Goal: Task Accomplishment & Management: Manage account settings

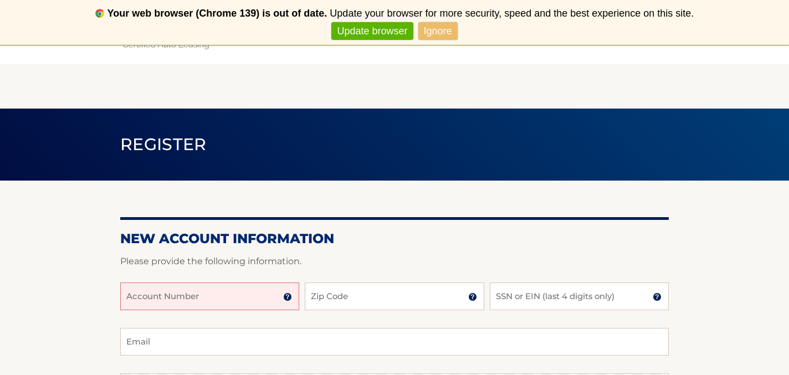
click at [226, 296] on input "Account Number" at bounding box center [209, 296] width 179 height 28
type input "44456015316"
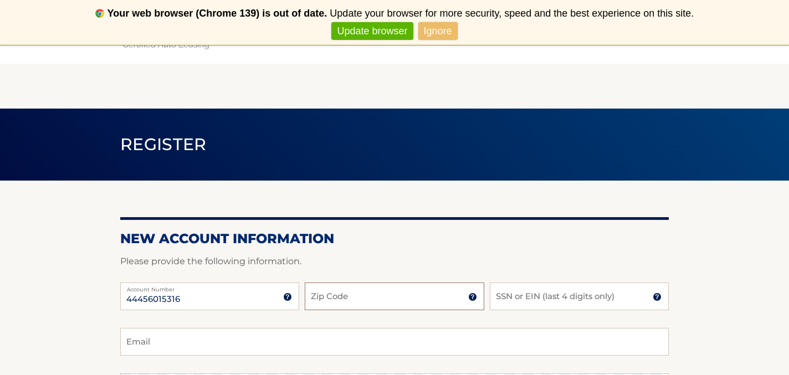
click at [373, 302] on input "Zip Code" at bounding box center [394, 296] width 179 height 28
type input "33154"
click at [568, 297] on input "SSN or EIN (last 4 digits only)" at bounding box center [579, 296] width 179 height 28
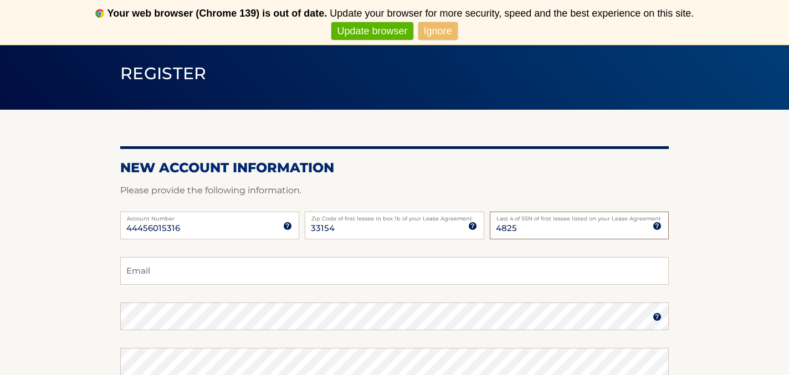
scroll to position [70, 0]
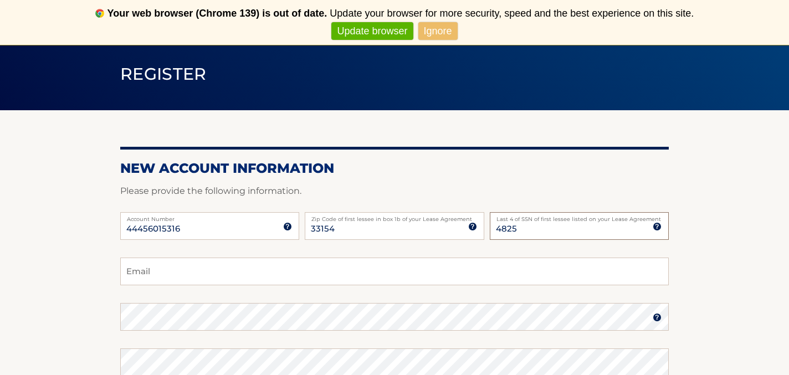
type input "4825"
click at [217, 266] on input "Email" at bounding box center [394, 272] width 548 height 28
type input "ALBERTO1601@MAC.COM"
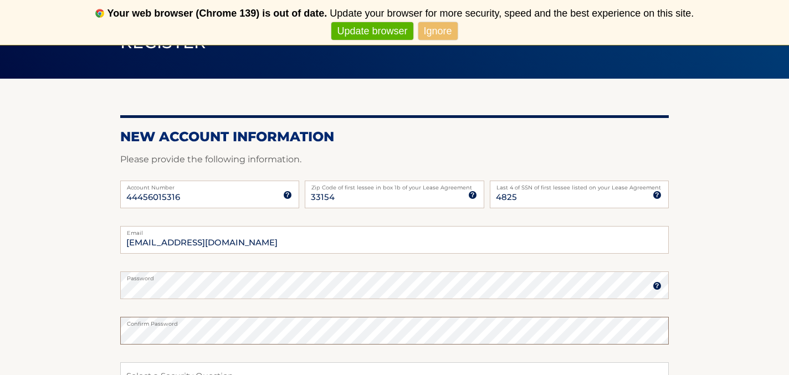
scroll to position [172, 0]
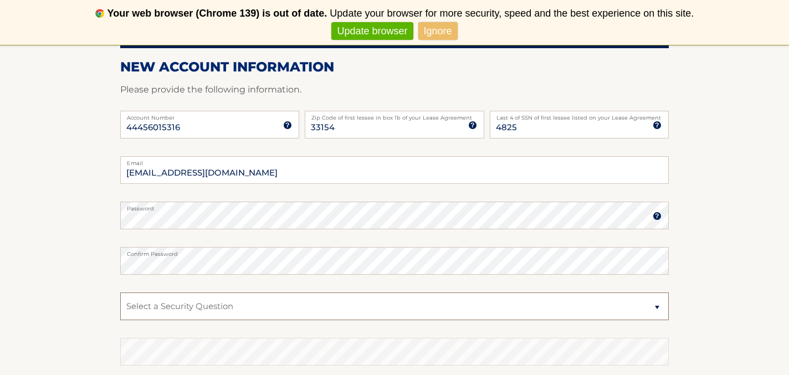
click at [196, 309] on select "Select a Security Question What was the name of your elementary school? What is…" at bounding box center [394, 306] width 548 height 28
select select "2"
click at [120, 292] on select "Select a Security Question What was the name of your elementary school? What is…" at bounding box center [394, 306] width 548 height 28
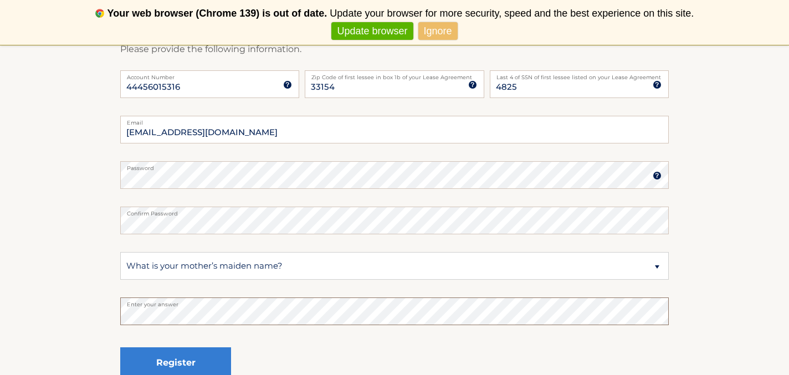
scroll to position [211, 0]
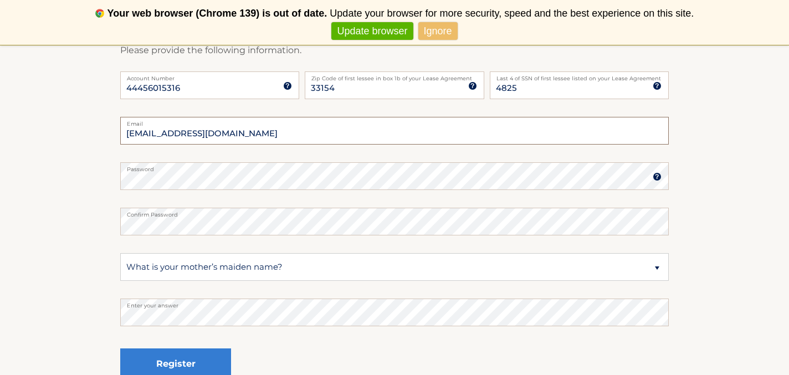
drag, startPoint x: 234, startPoint y: 133, endPoint x: 122, endPoint y: 133, distance: 112.4
click at [121, 133] on input "ALBERTO1601@MAC.COM" at bounding box center [394, 131] width 548 height 28
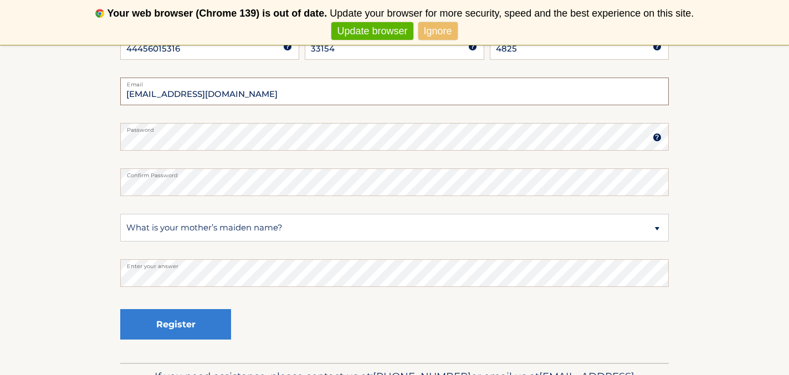
scroll to position [252, 0]
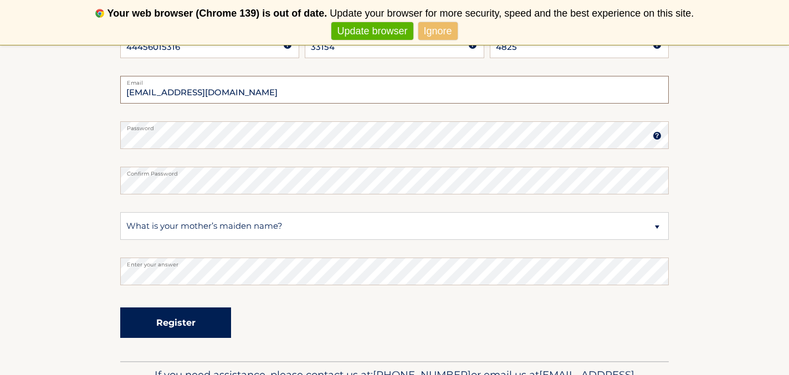
type input "alexslezy@live.com"
click at [176, 326] on button "Register" at bounding box center [175, 322] width 111 height 30
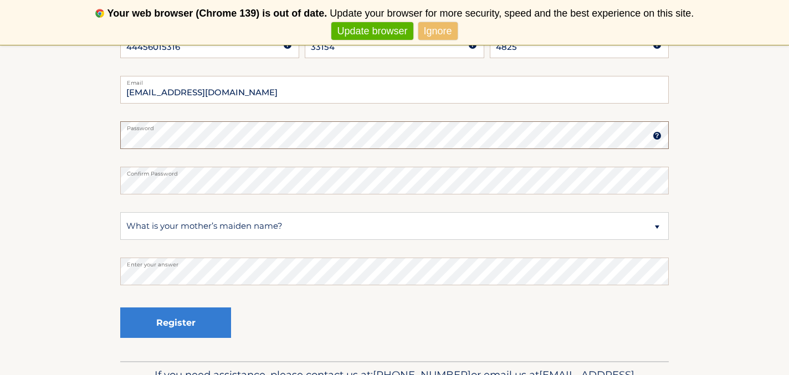
click at [115, 140] on section "New Account Information Please provide the following information. 44456015316 A…" at bounding box center [394, 145] width 789 height 433
click at [105, 183] on section "New Account Information Please provide the following information. 44456015316 A…" at bounding box center [394, 145] width 789 height 433
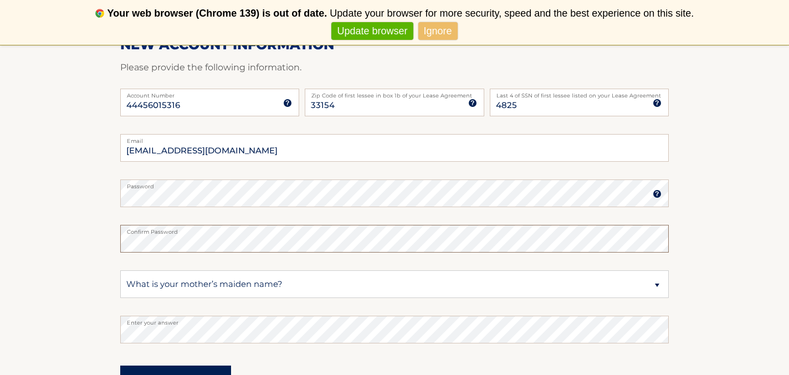
scroll to position [187, 0]
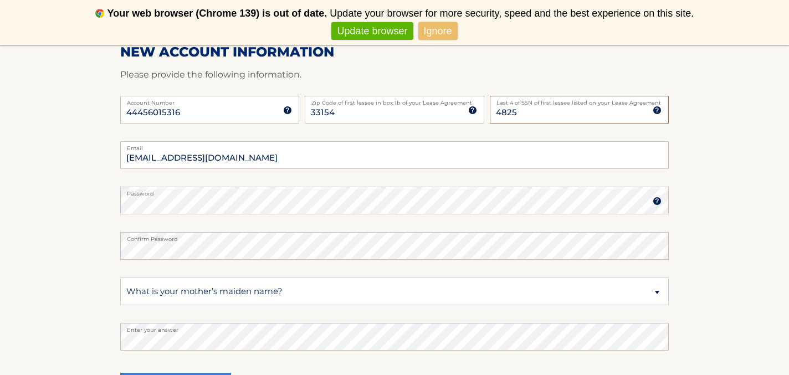
drag, startPoint x: 515, startPoint y: 112, endPoint x: 495, endPoint y: 112, distance: 19.9
click at [495, 112] on input "4825" at bounding box center [579, 110] width 179 height 28
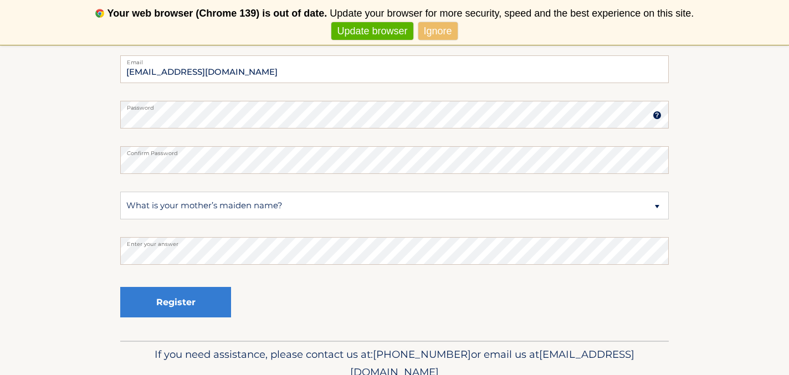
scroll to position [294, 0]
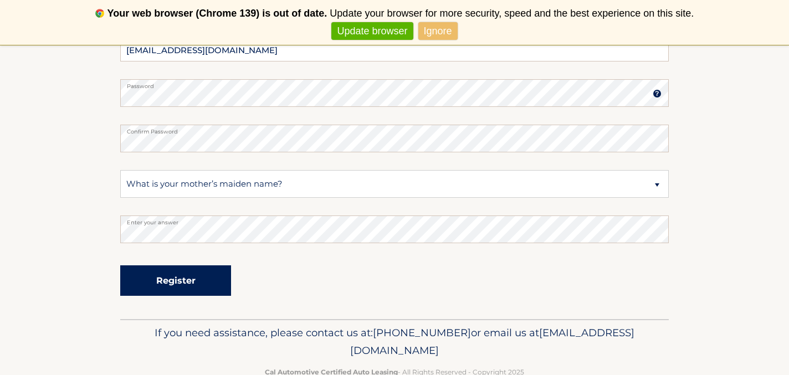
type input "7934"
click at [177, 280] on button "Register" at bounding box center [175, 280] width 111 height 30
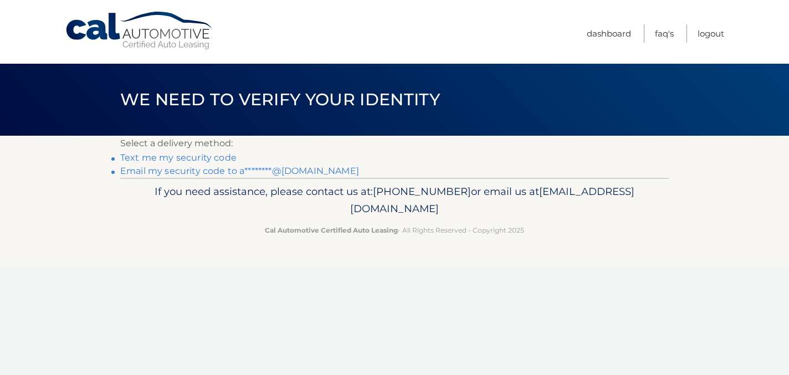
click at [220, 158] on link "Text me my security code" at bounding box center [178, 157] width 116 height 11
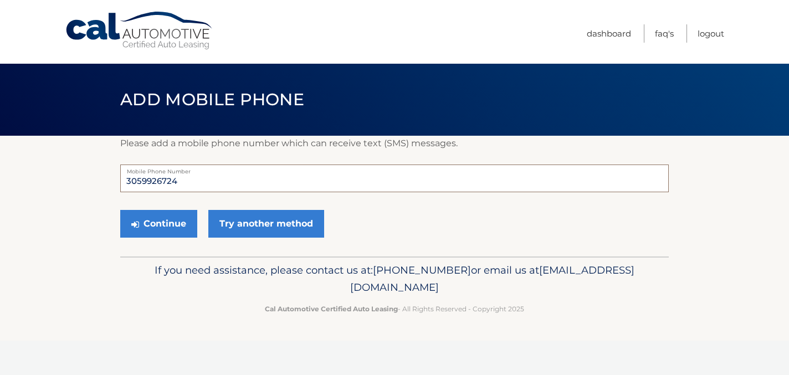
drag, startPoint x: 179, startPoint y: 182, endPoint x: 144, endPoint y: 183, distance: 34.9
click at [144, 183] on input "3059926724" at bounding box center [394, 178] width 548 height 28
type input "3053426657"
click at [160, 226] on button "Continue" at bounding box center [158, 224] width 77 height 28
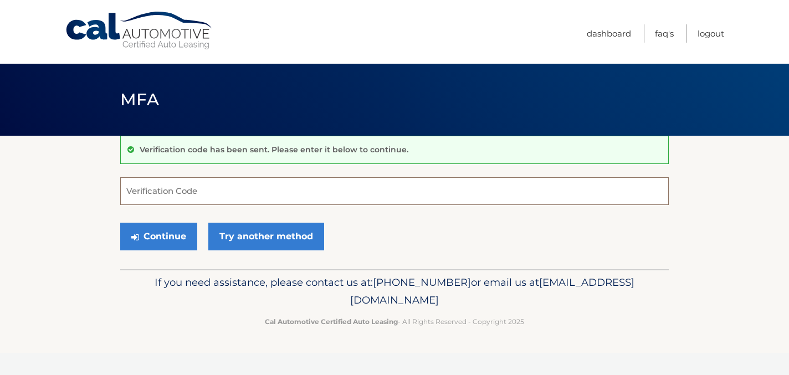
click at [166, 193] on input "Verification Code" at bounding box center [394, 191] width 548 height 28
type input "839441"
click at [162, 237] on button "Continue" at bounding box center [158, 237] width 77 height 28
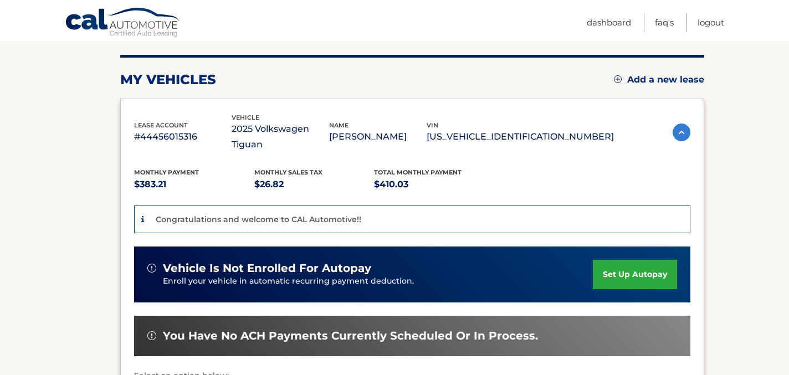
scroll to position [129, 0]
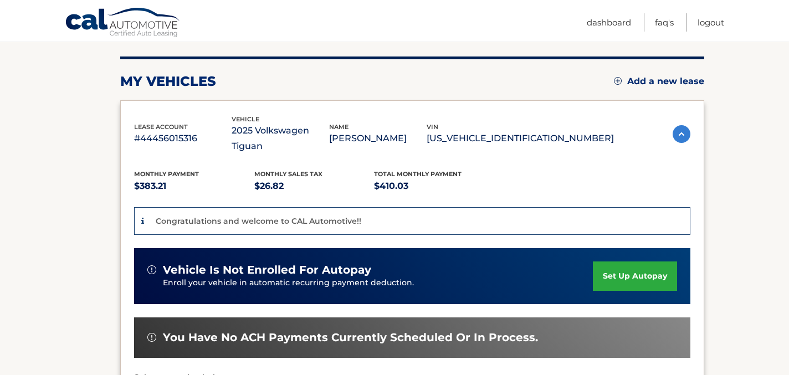
click at [617, 261] on link "set up autopay" at bounding box center [635, 275] width 84 height 29
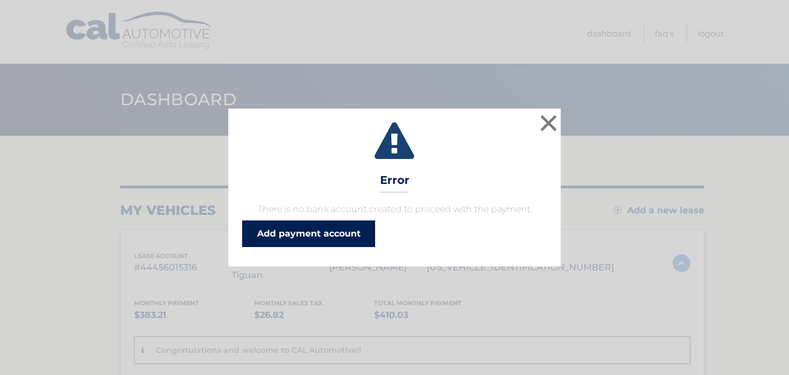
click at [332, 235] on link "Add payment account" at bounding box center [308, 233] width 133 height 27
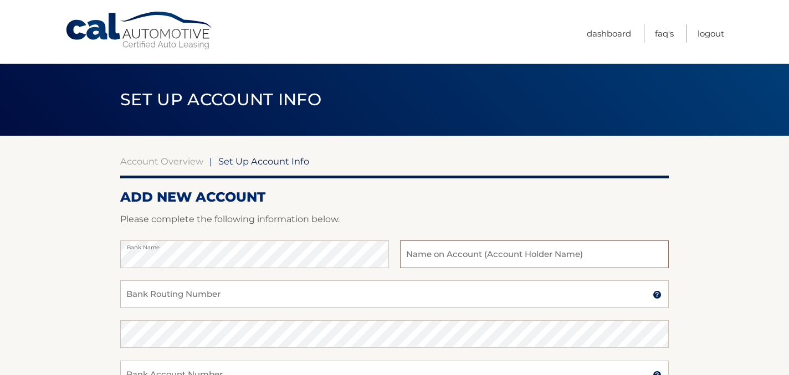
click at [421, 253] on input "text" at bounding box center [534, 254] width 269 height 28
type input "Alexander Slezynger"
click at [285, 292] on input "Bank Routing Number" at bounding box center [394, 294] width 548 height 28
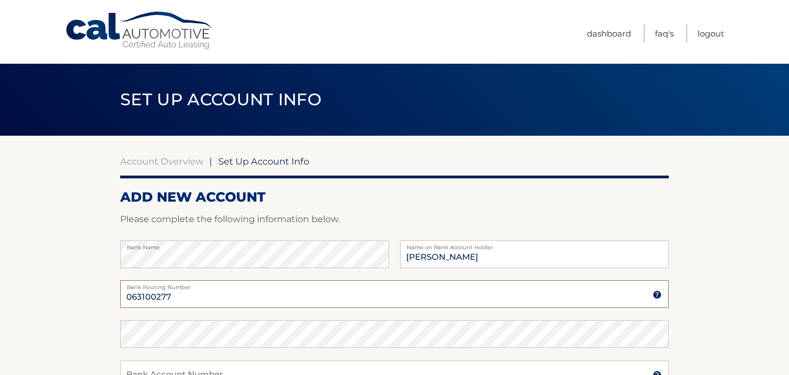
type input "063100277"
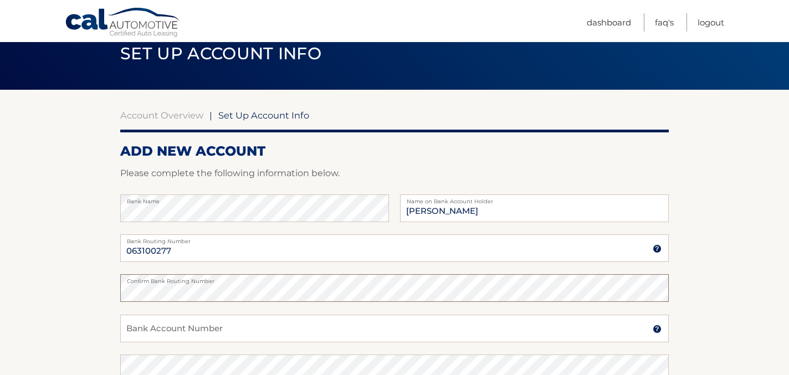
scroll to position [48, 0]
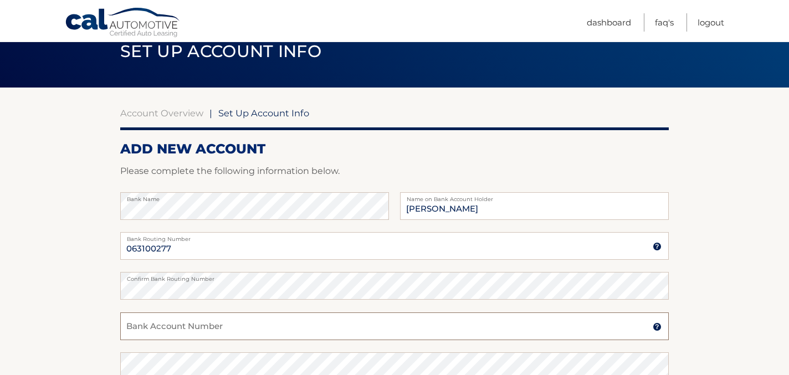
click at [177, 330] on input "Bank Account Number" at bounding box center [394, 326] width 548 height 28
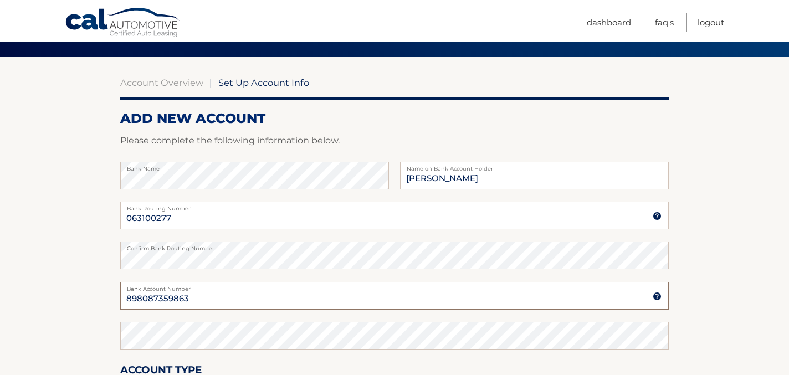
scroll to position [81, 0]
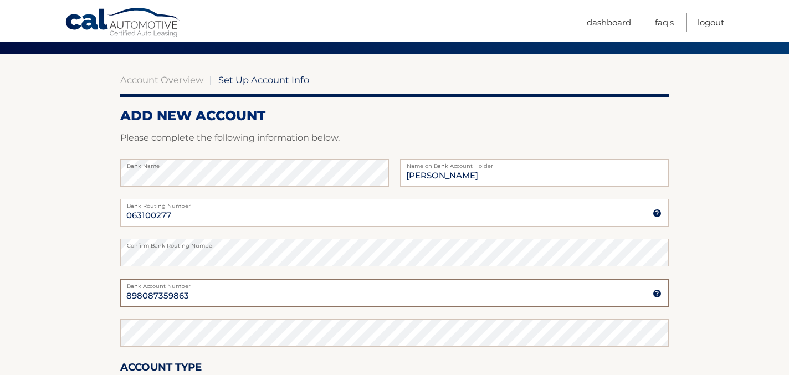
type input "898087359863"
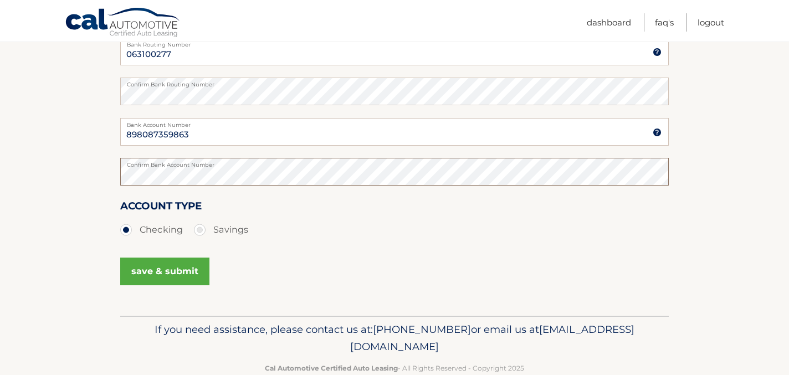
scroll to position [243, 0]
click at [148, 269] on button "save & submit" at bounding box center [164, 271] width 89 height 28
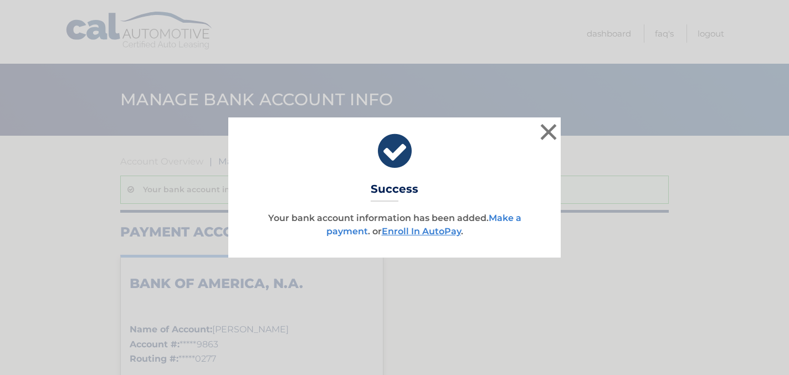
click at [500, 219] on link "Make a payment" at bounding box center [423, 225] width 195 height 24
click at [400, 231] on link "Enroll In AutoPay" at bounding box center [421, 231] width 79 height 11
click at [354, 231] on link "Make a payment" at bounding box center [423, 225] width 195 height 24
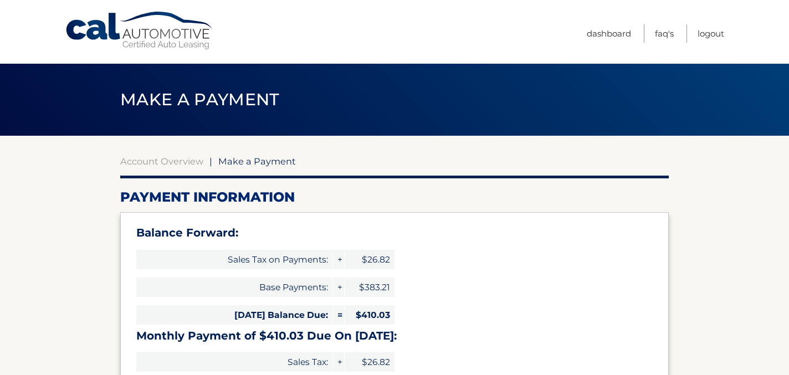
select select "N2RkODQ2YzctZmQ0YS00MjI5LTg0ZGYtOTYzN2Y4Yzg3MTlh"
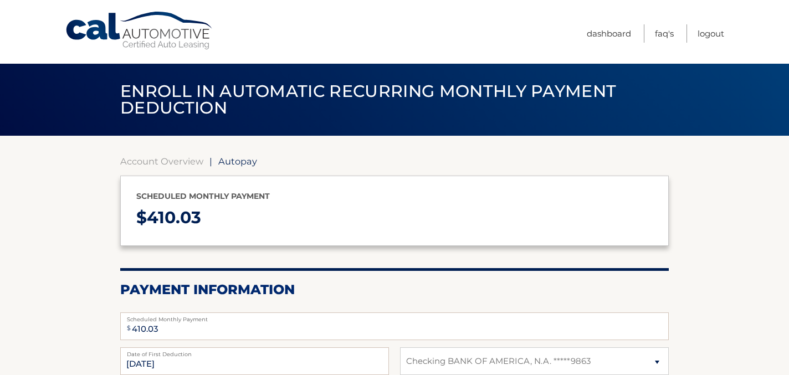
select select "N2RkODQ2YzctZmQ0YS00MjI5LTg0ZGYtOTYzN2Y4Yzg3MTlh"
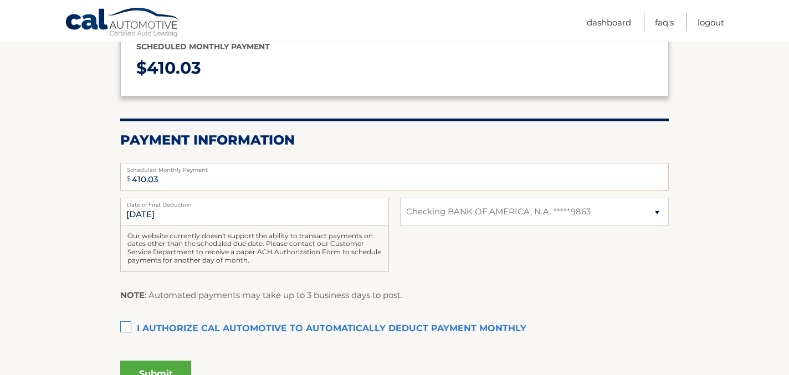
scroll to position [181, 0]
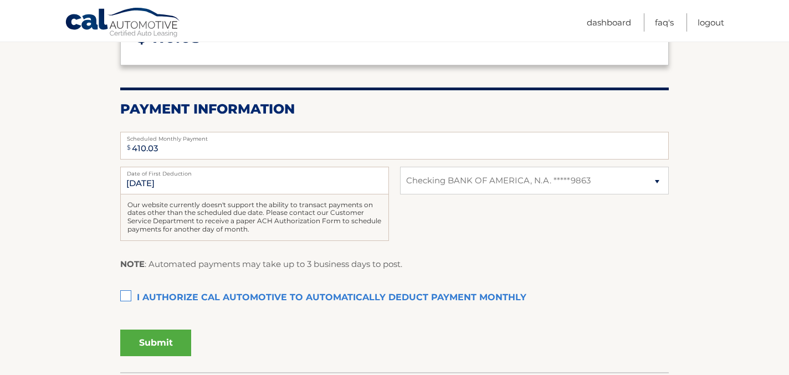
click at [126, 296] on label "I authorize cal automotive to automatically deduct payment monthly This checkbo…" at bounding box center [394, 298] width 548 height 22
click at [0, 0] on input "I authorize cal automotive to automatically deduct payment monthly This checkbo…" at bounding box center [0, 0] width 0 height 0
click at [163, 341] on button "Submit" at bounding box center [155, 343] width 71 height 27
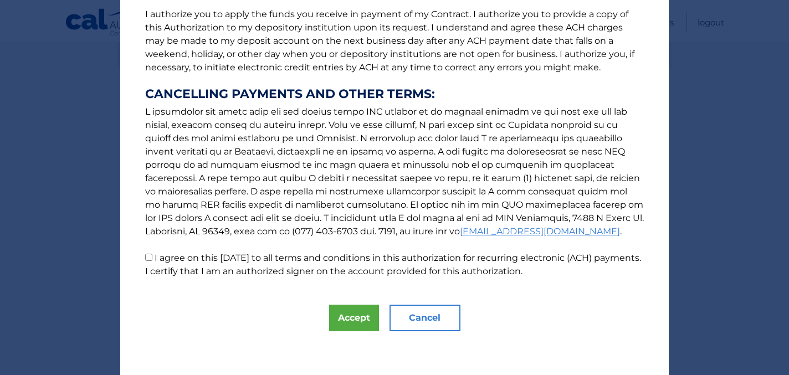
scroll to position [146, 0]
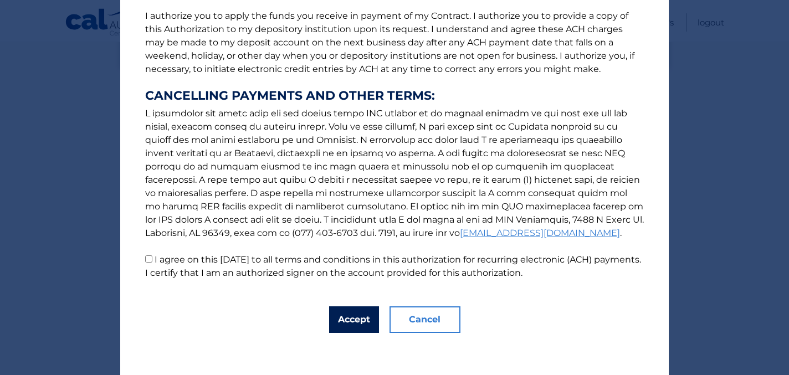
click at [351, 317] on button "Accept" at bounding box center [354, 319] width 50 height 27
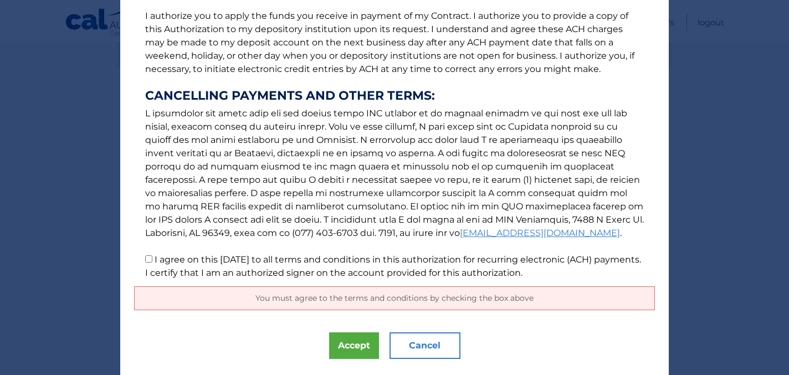
click at [147, 259] on input "I agree on this 10/04/2025 to all terms and conditions in this authorization fo…" at bounding box center [148, 258] width 7 height 7
checkbox input "true"
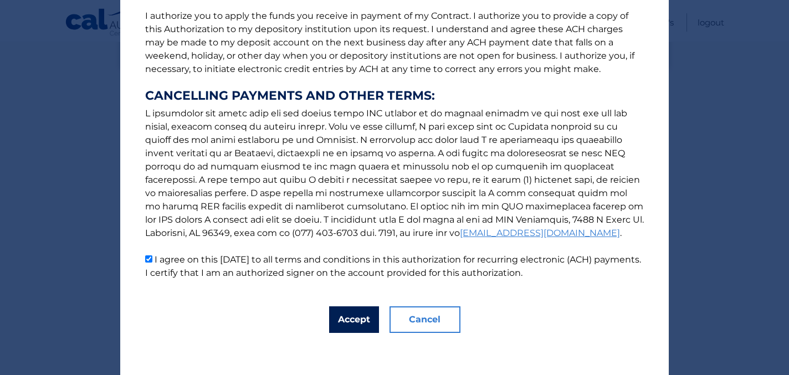
click at [353, 322] on button "Accept" at bounding box center [354, 319] width 50 height 27
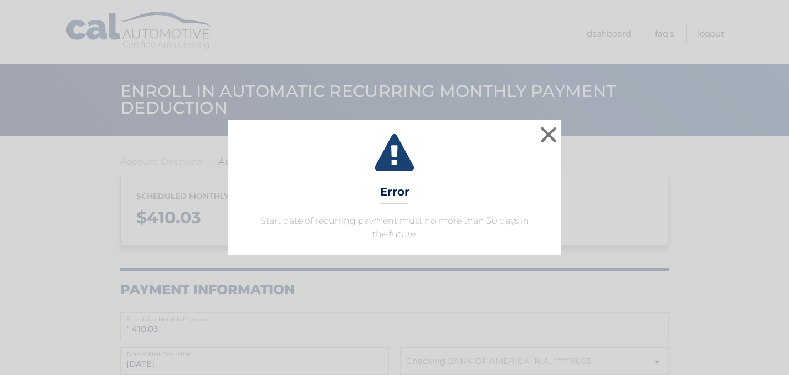
select select "N2RkODQ2YzctZmQ0YS00MjI5LTg0ZGYtOTYzN2Y4Yzg3MTlh"
click at [548, 137] on button "×" at bounding box center [548, 134] width 22 height 22
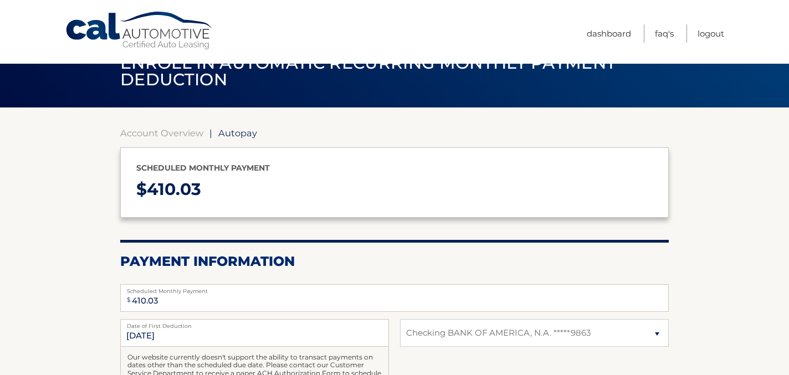
scroll to position [14, 0]
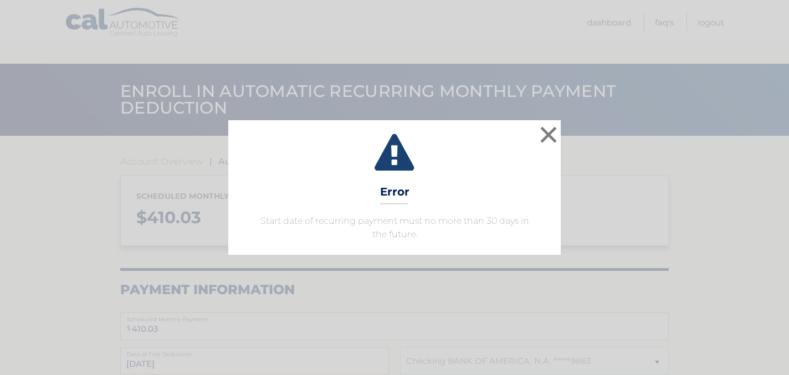
select select "N2RkODQ2YzctZmQ0YS00MjI5LTg0ZGYtOTYzN2Y4Yzg3MTlh"
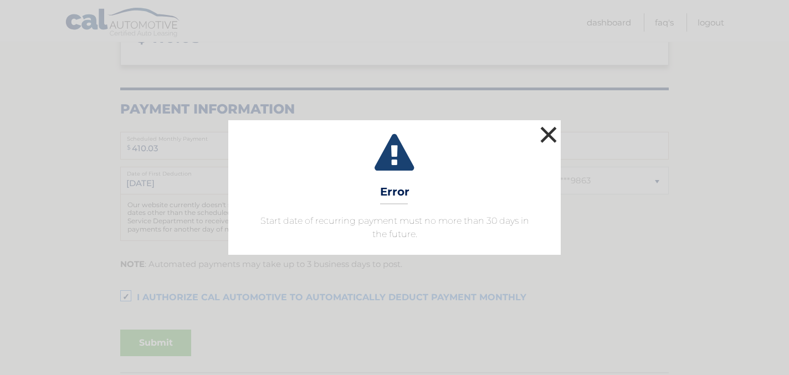
click at [547, 134] on button "×" at bounding box center [548, 134] width 22 height 22
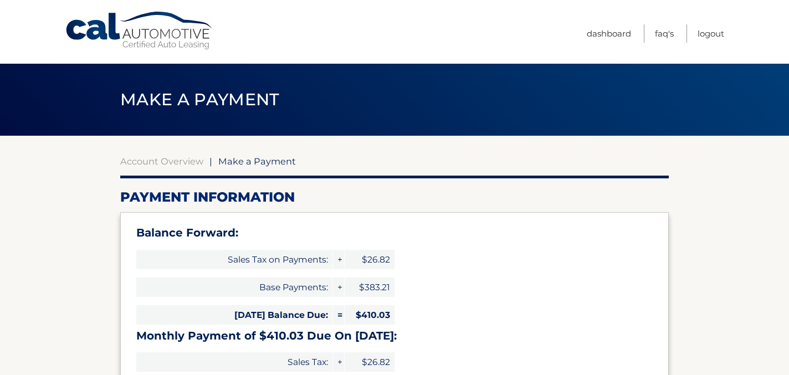
select select "N2RkODQ2YzctZmQ0YS00MjI5LTg0ZGYtOTYzN2Y4Yzg3MTlh"
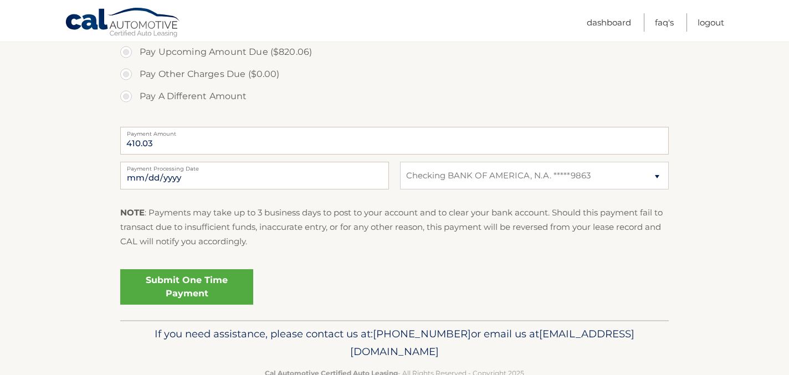
scroll to position [460, 0]
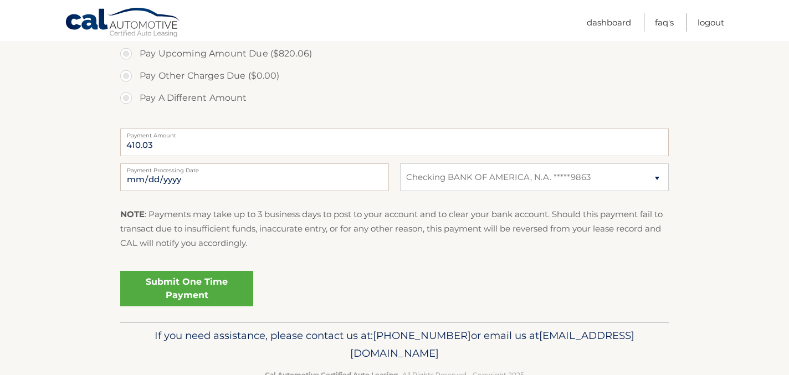
click at [189, 284] on link "Submit One Time Payment" at bounding box center [186, 288] width 133 height 35
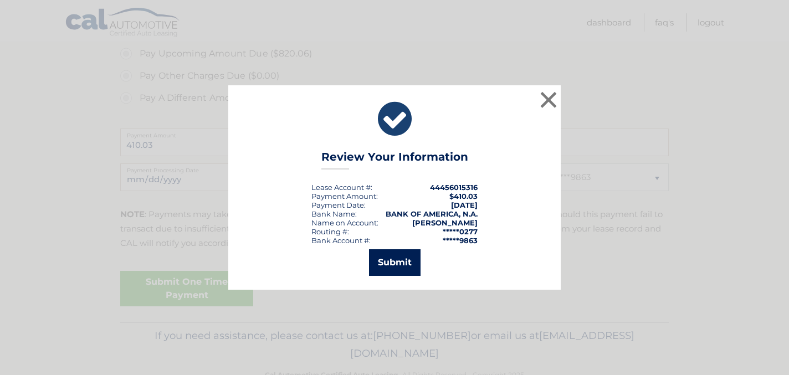
click at [394, 265] on button "Submit" at bounding box center [395, 262] width 52 height 27
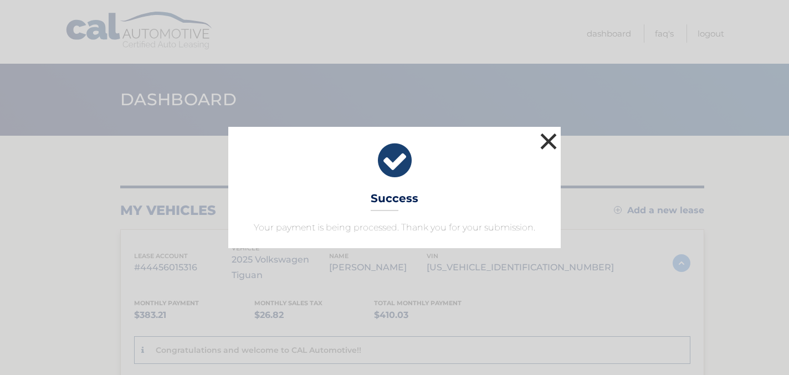
click at [548, 139] on button "×" at bounding box center [548, 141] width 22 height 22
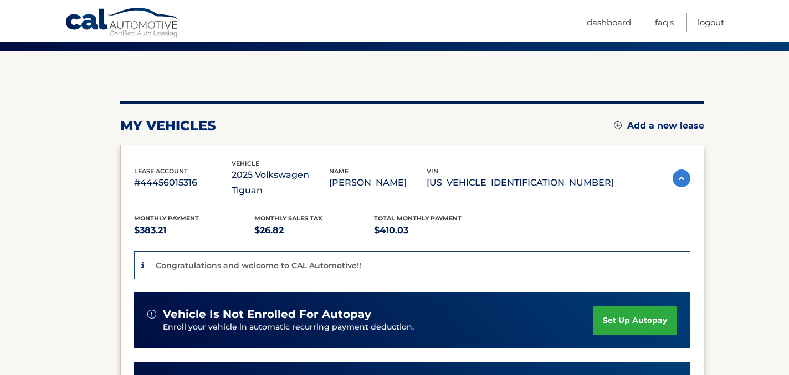
scroll to position [85, 0]
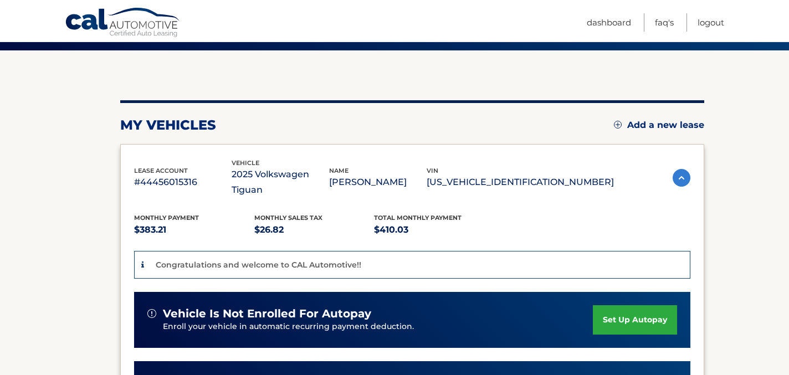
click at [620, 305] on link "set up autopay" at bounding box center [635, 319] width 84 height 29
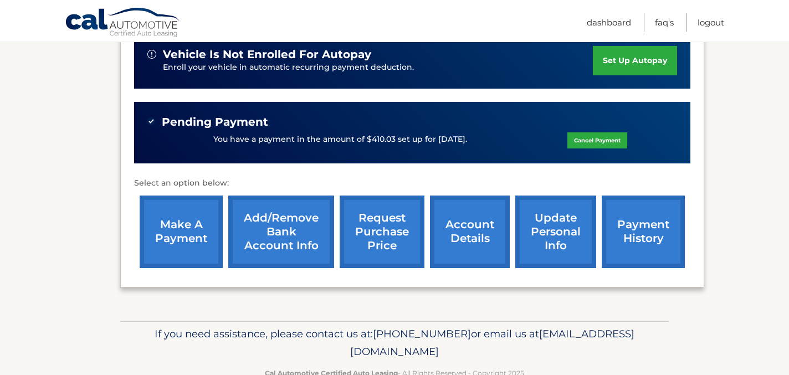
scroll to position [358, 0]
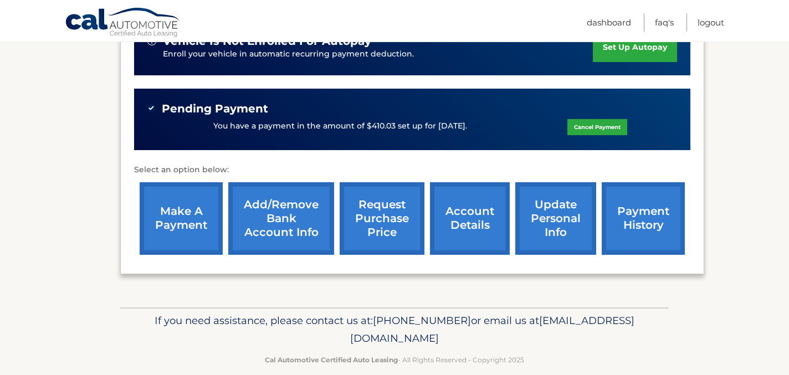
click at [641, 207] on link "payment history" at bounding box center [642, 218] width 83 height 73
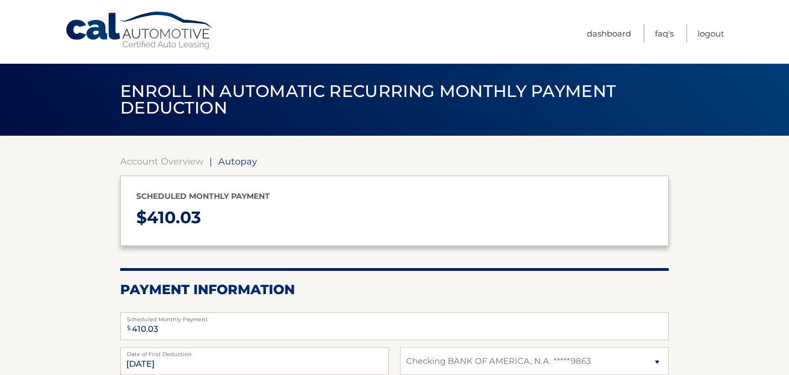
select select "N2RkODQ2YzctZmQ0YS00MjI5LTg0ZGYtOTYzN2Y4Yzg3MTlh"
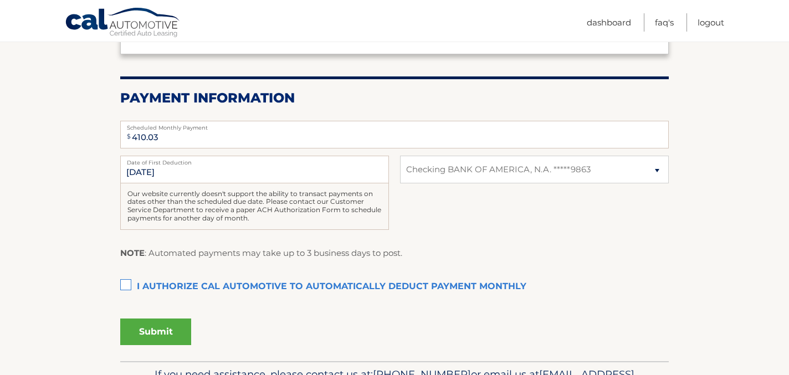
scroll to position [197, 0]
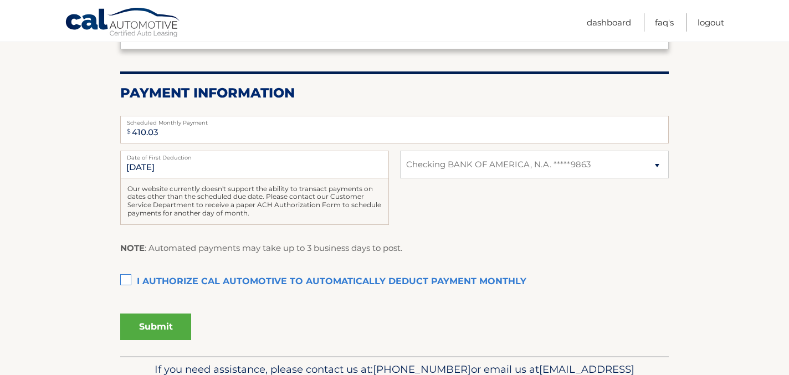
click at [127, 280] on label "I authorize cal automotive to automatically deduct payment monthly This checkbo…" at bounding box center [394, 282] width 548 height 22
click at [0, 0] on input "I authorize cal automotive to automatically deduct payment monthly This checkbo…" at bounding box center [0, 0] width 0 height 0
click at [158, 326] on button "Submit" at bounding box center [155, 326] width 71 height 27
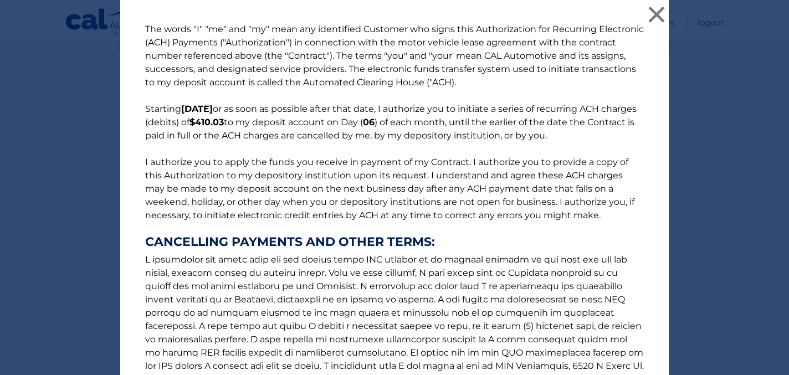
scroll to position [148, 0]
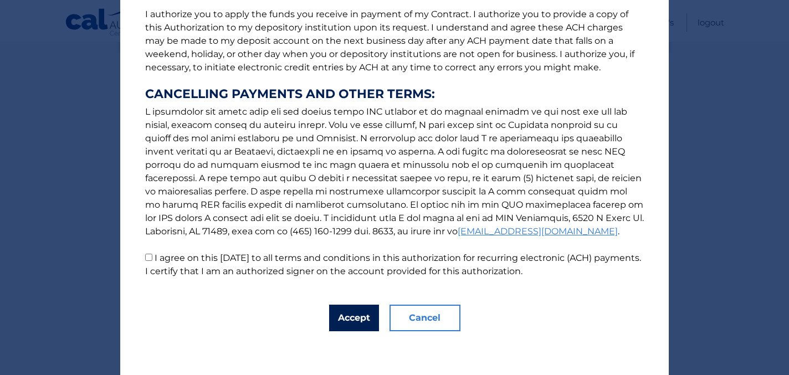
click at [365, 317] on button "Accept" at bounding box center [354, 318] width 50 height 27
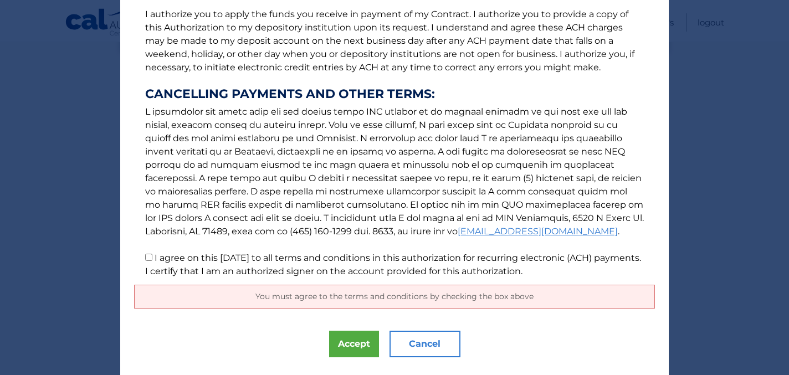
click at [148, 256] on input "I agree on this 10/04/2025 to all terms and conditions in this authorization fo…" at bounding box center [148, 257] width 7 height 7
checkbox input "true"
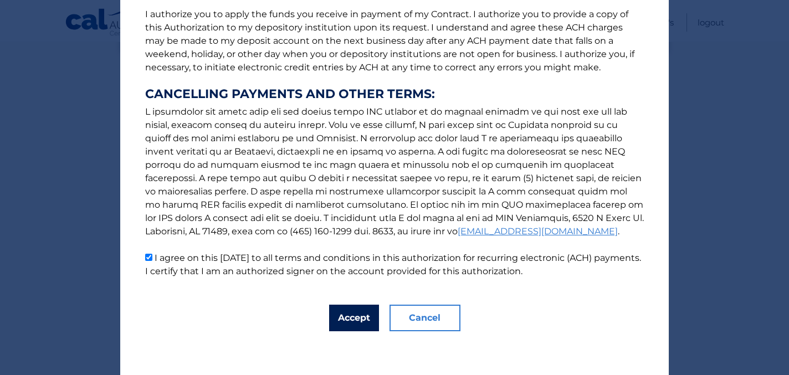
click at [349, 317] on button "Accept" at bounding box center [354, 318] width 50 height 27
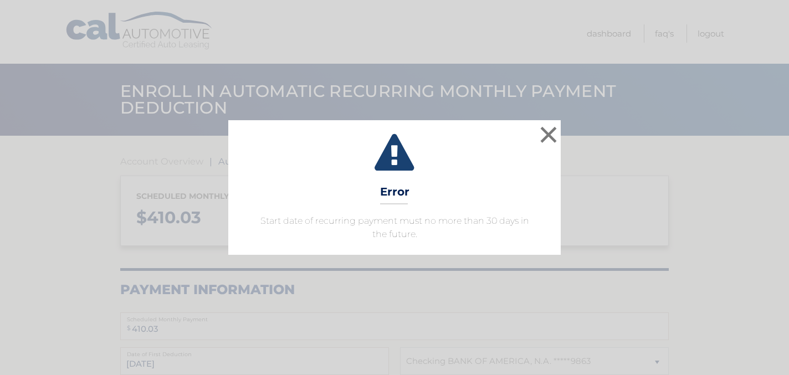
select select "N2RkODQ2YzctZmQ0YS00MjI5LTg0ZGYtOTYzN2Y4Yzg3MTlh"
click at [547, 132] on button "×" at bounding box center [548, 134] width 22 height 22
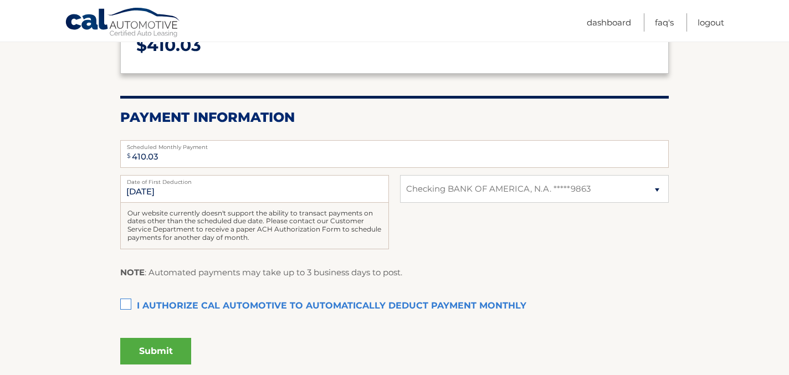
scroll to position [173, 0]
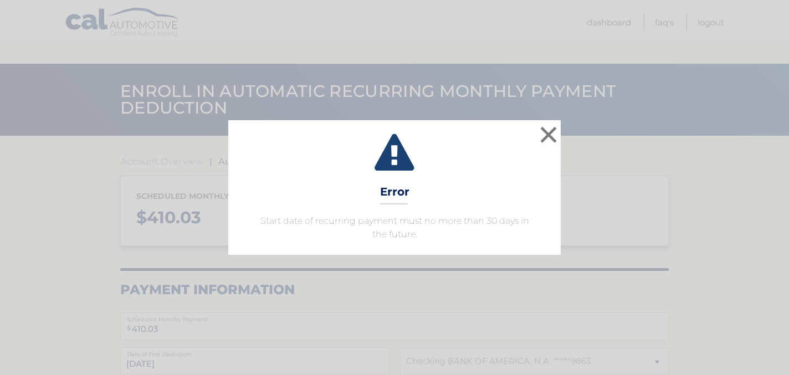
select select "N2RkODQ2YzctZmQ0YS00MjI5LTg0ZGYtOTYzN2Y4Yzg3MTlh"
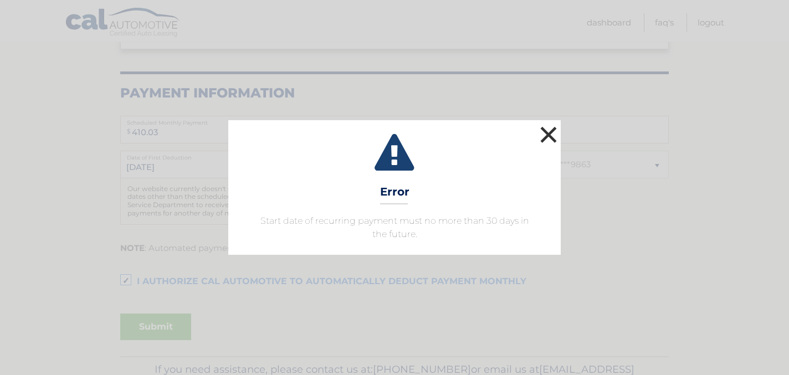
click at [545, 137] on button "×" at bounding box center [548, 134] width 22 height 22
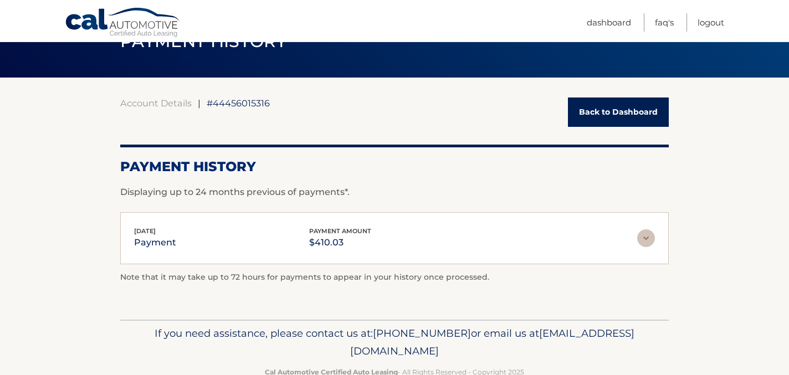
scroll to position [56, 0]
